Goal: Task Accomplishment & Management: Use online tool/utility

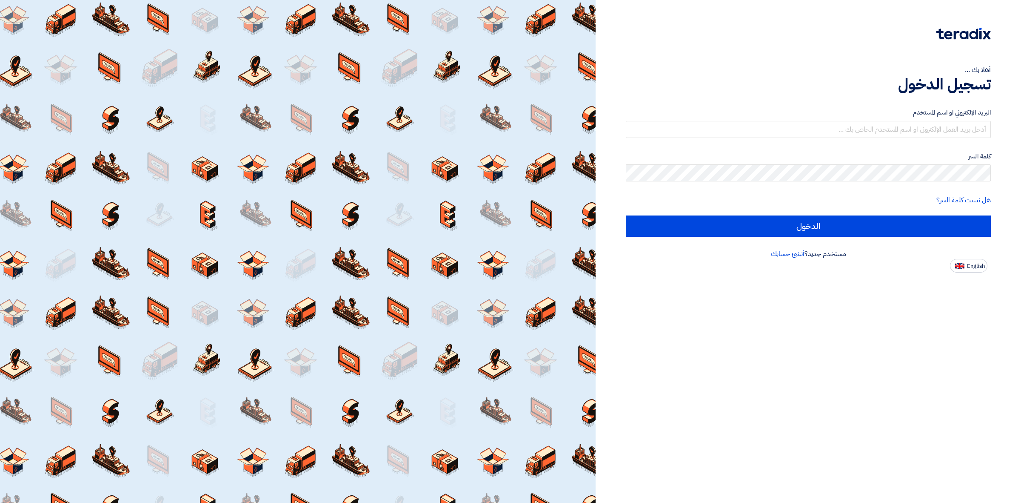
click at [689, 138] on form "البريد الإلكتروني او اسم المستخدم كلمة السر هل نسيت كلمة السر؟ الدخول" at bounding box center [808, 172] width 365 height 129
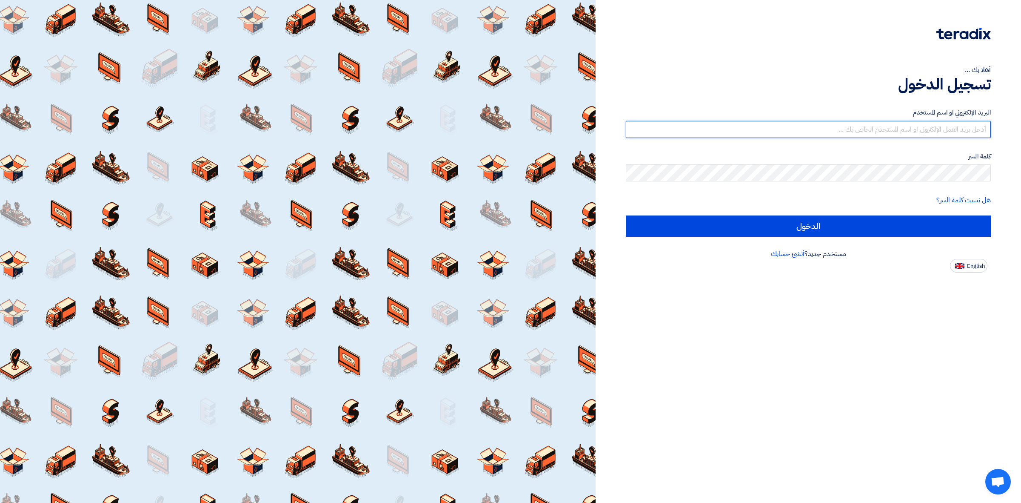
click at [692, 129] on input "text" at bounding box center [808, 129] width 365 height 17
type input "Ayman.babiker@alsaeed.com.sa"
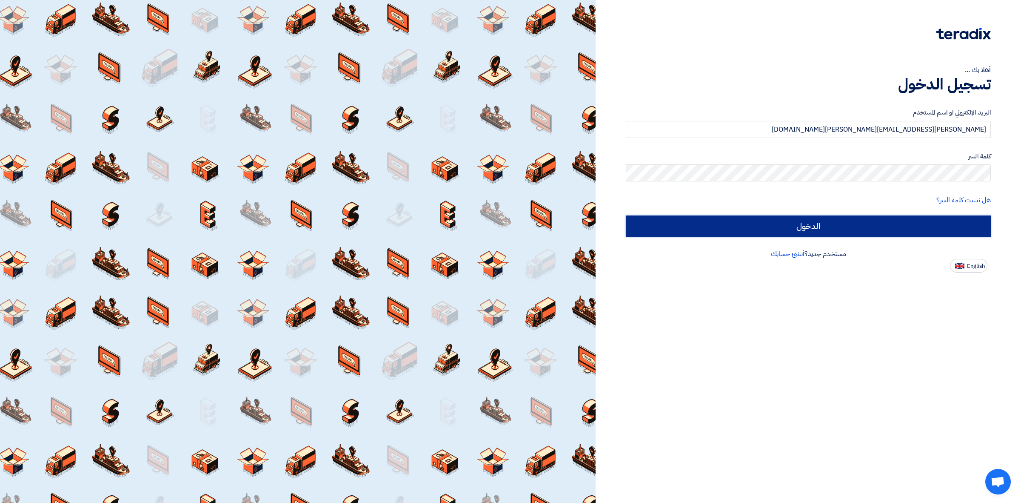
click at [682, 224] on input "الدخول" at bounding box center [808, 225] width 365 height 21
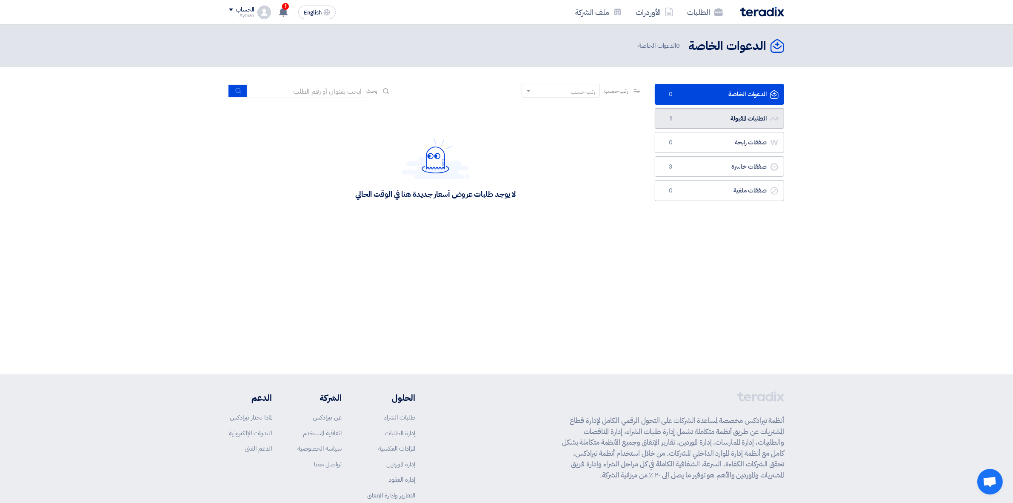
click at [724, 122] on link "الطلبات المقبولة الطلبات المقبولة 1" at bounding box center [719, 118] width 129 height 21
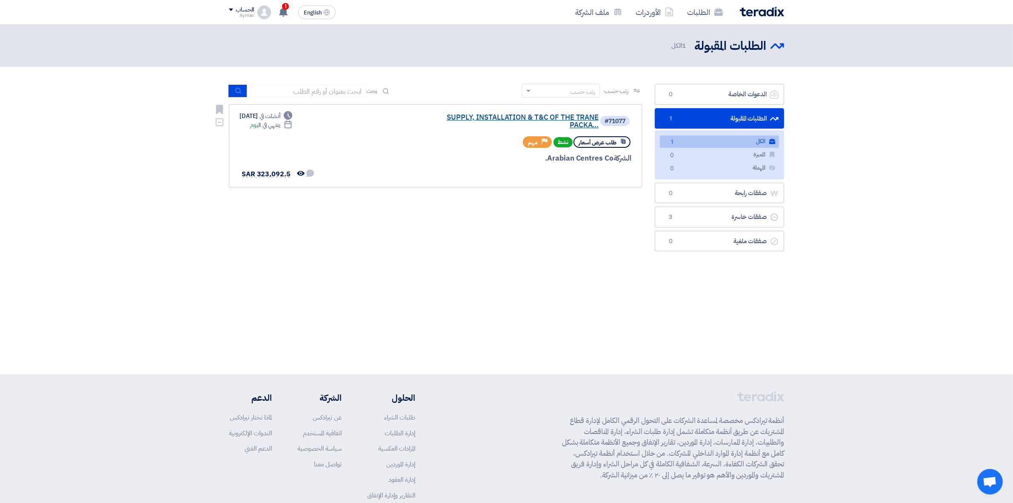
click at [547, 117] on link "SUPPLY, INSTALLATION & T&C OF THE TRANE PACKA..." at bounding box center [514, 121] width 170 height 15
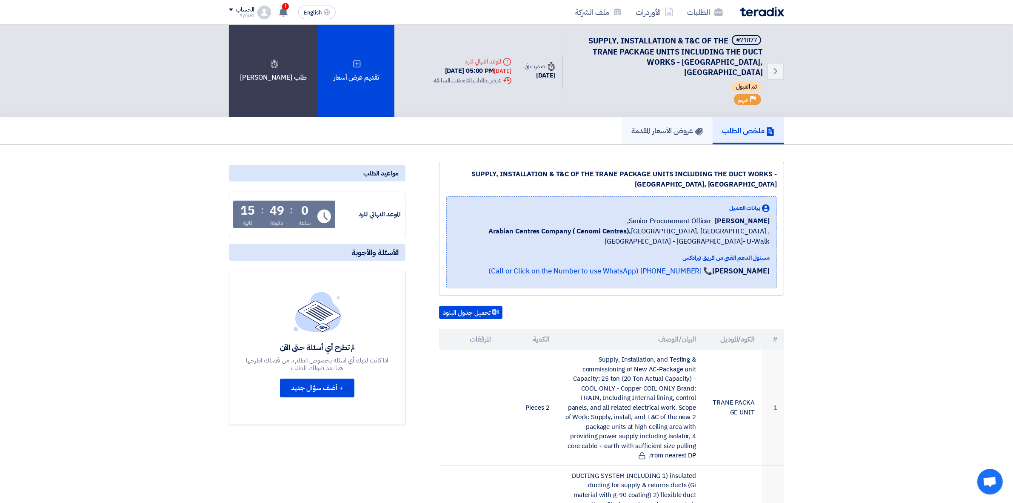
click at [662, 126] on h5 "عروض الأسعار المقدمة" at bounding box center [668, 131] width 72 height 10
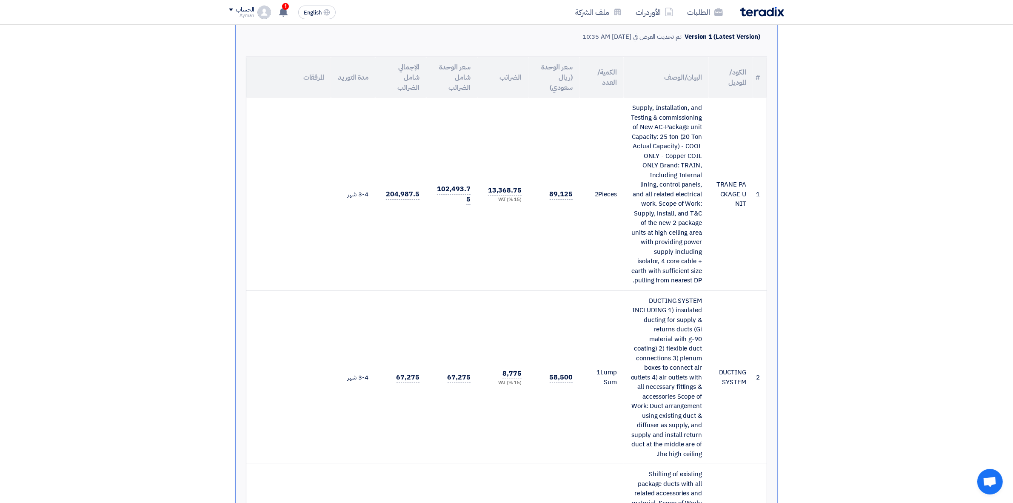
scroll to position [213, 0]
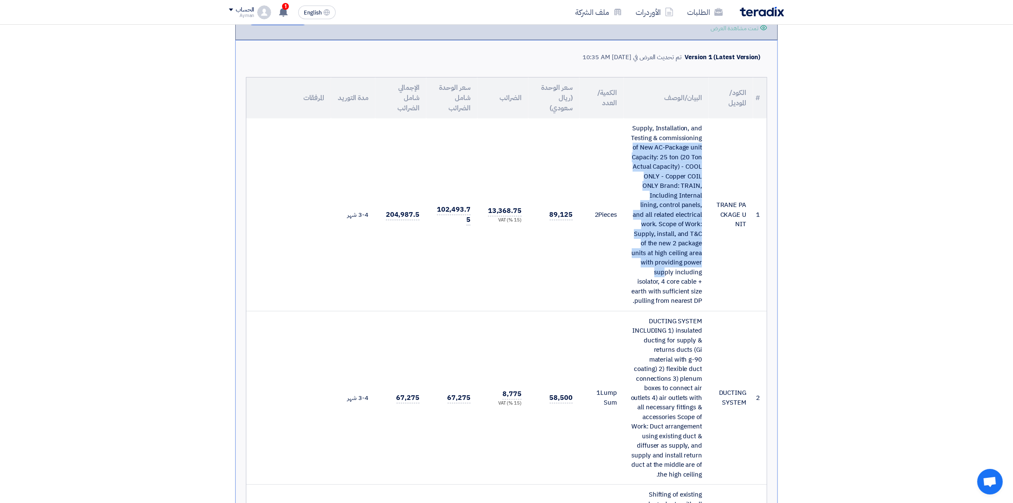
drag, startPoint x: 633, startPoint y: 114, endPoint x: 687, endPoint y: 239, distance: 136.9
click at [691, 241] on div "Supply, Installation, and Testing & commissioning of New AC-Package unit Capaci…" at bounding box center [667, 214] width 72 height 182
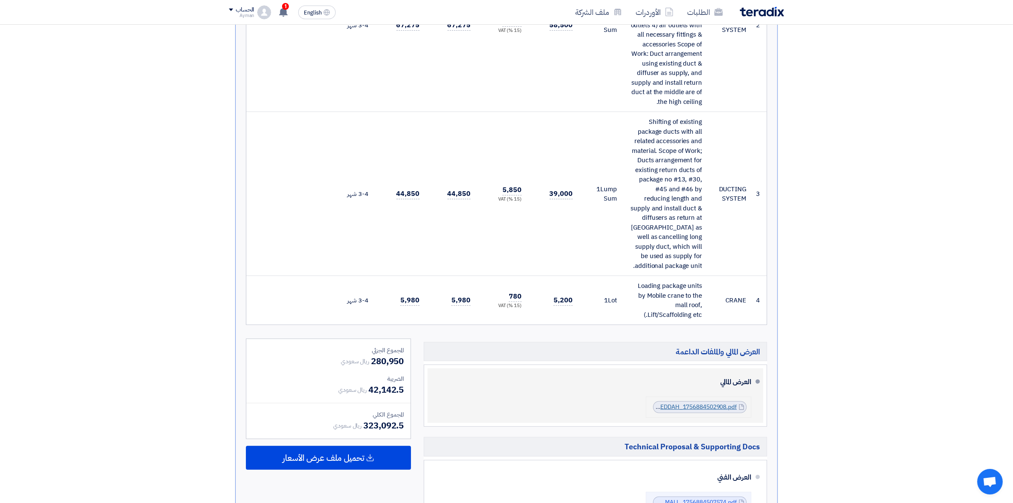
click at [707, 402] on link "QUOTATION__SUPPLY_INSTALLATION__TC_OF_THE_TRANE_PACKAGE_UNITS_INCLUDING_THE_DUC…" at bounding box center [517, 406] width 440 height 9
